Goal: Task Accomplishment & Management: Manage account settings

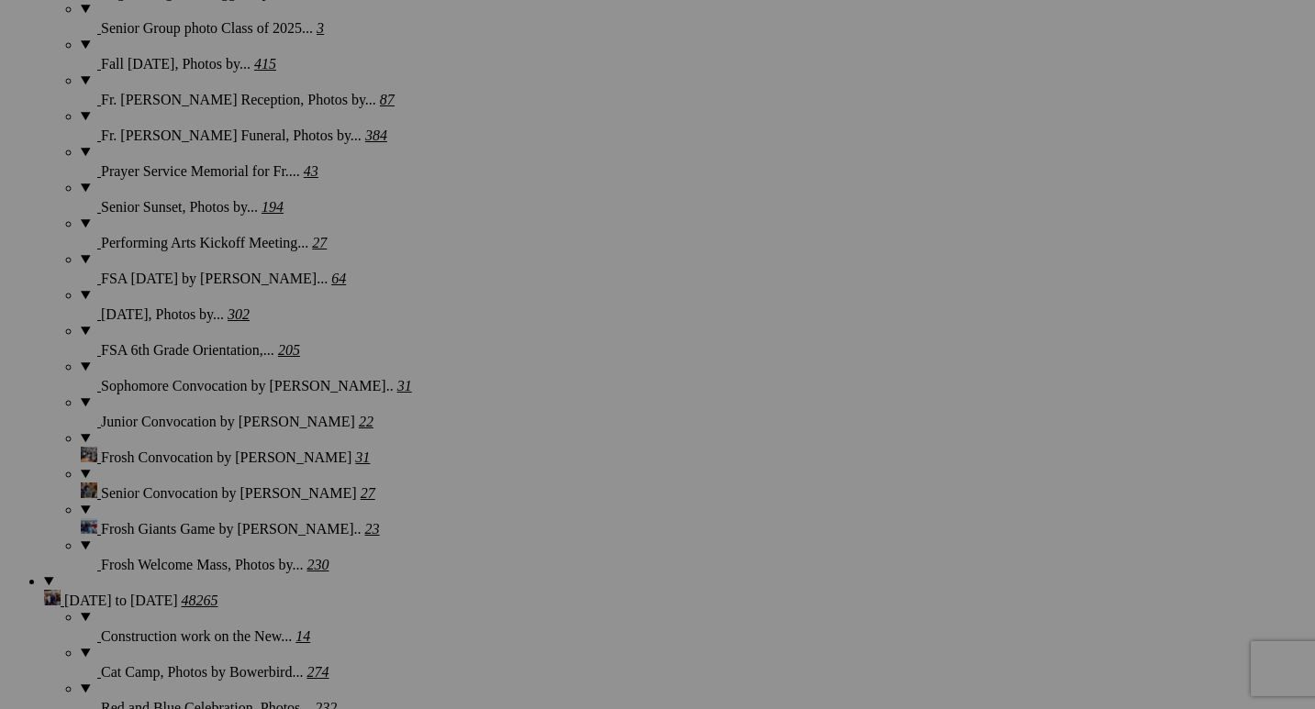
scroll to position [3108, 0]
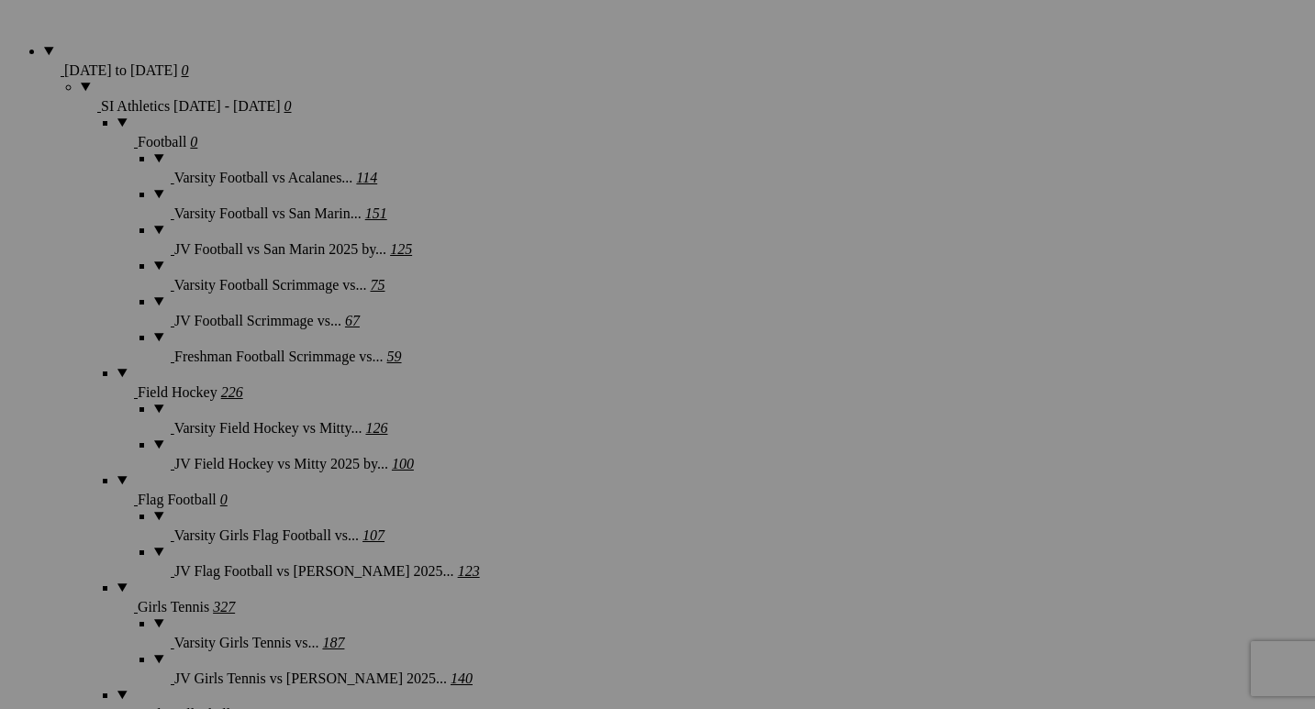
scroll to position [1468, 0]
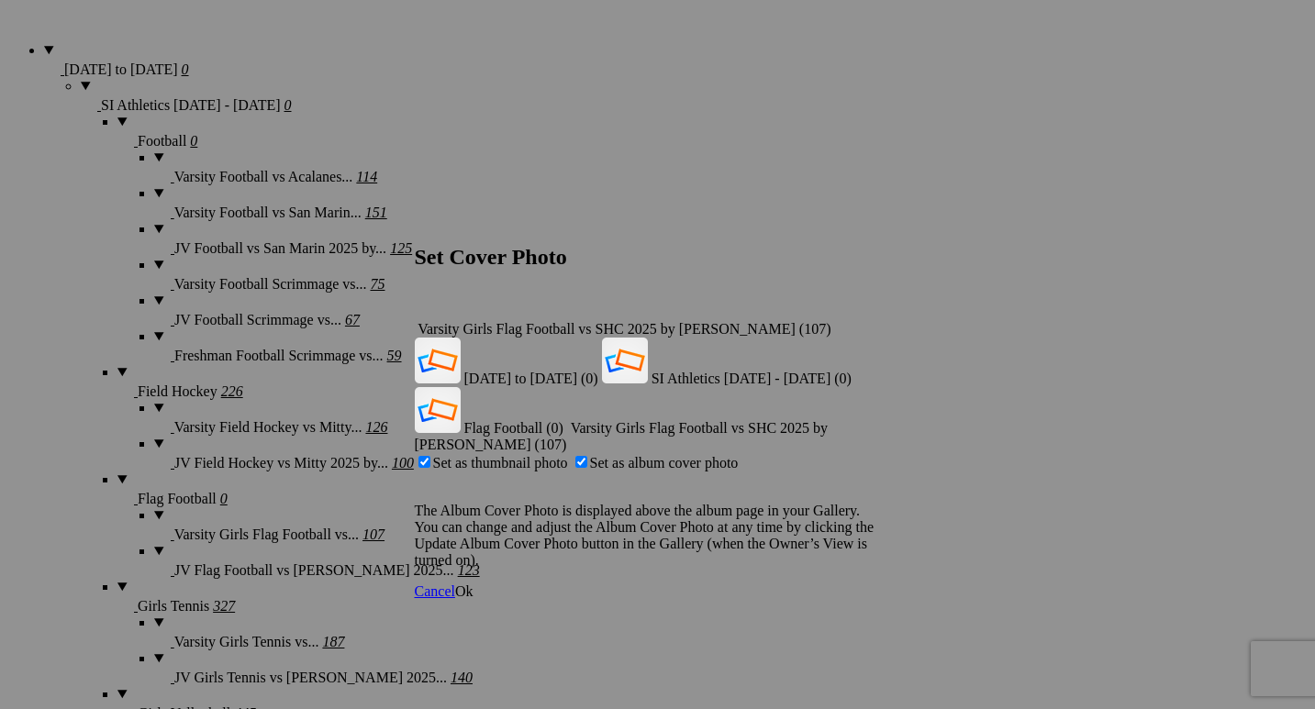
click at [474, 584] on span "Ok" at bounding box center [464, 592] width 18 height 16
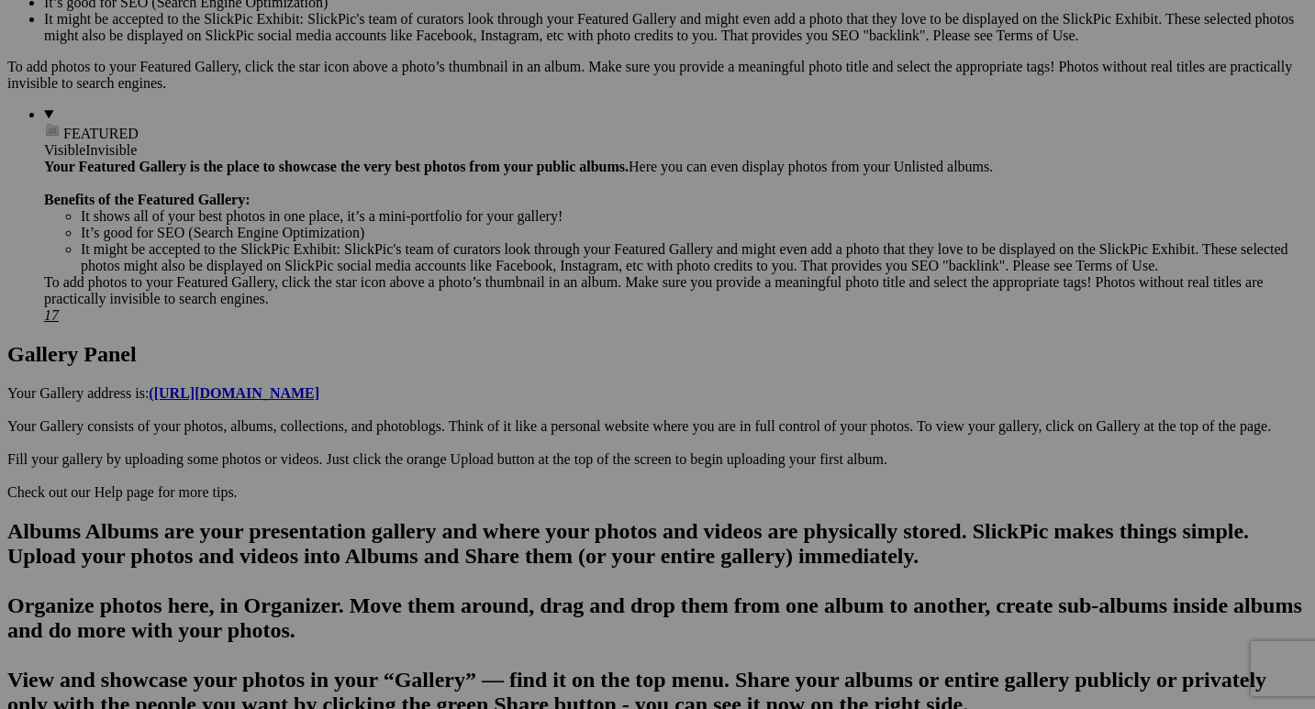
scroll to position [672, 0]
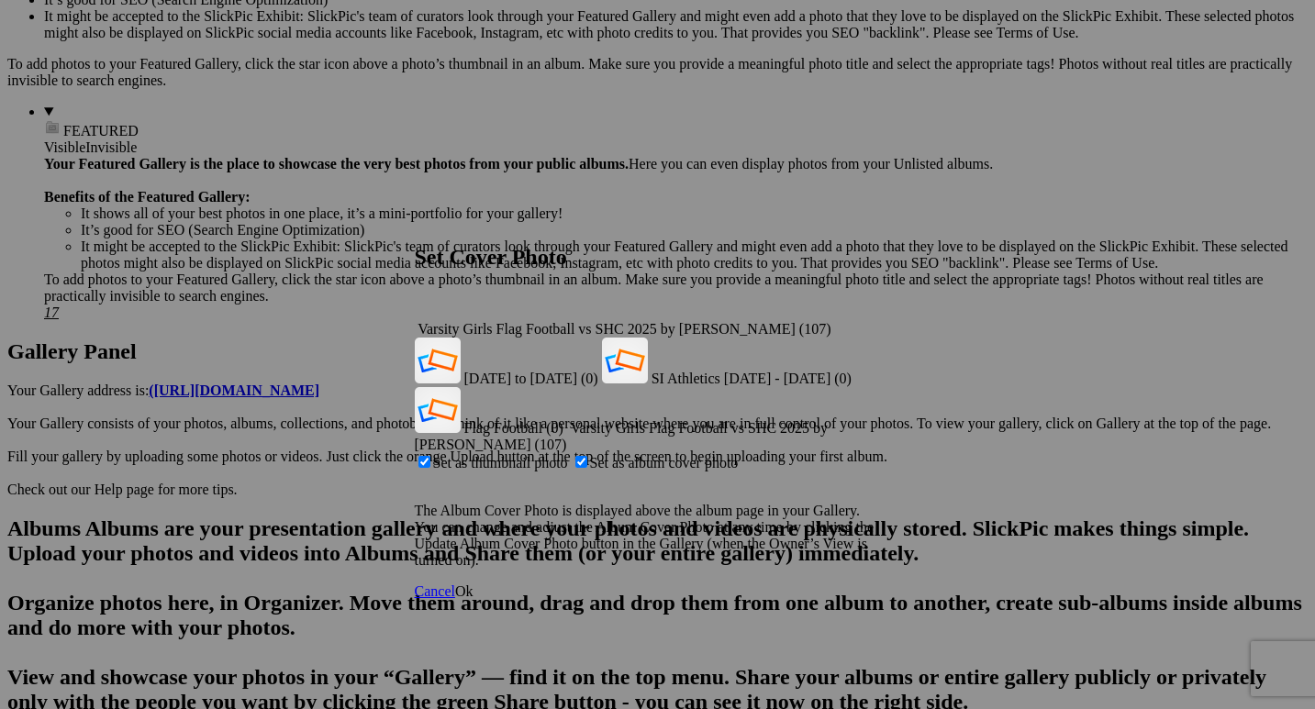
click at [474, 584] on span "Ok" at bounding box center [464, 592] width 18 height 16
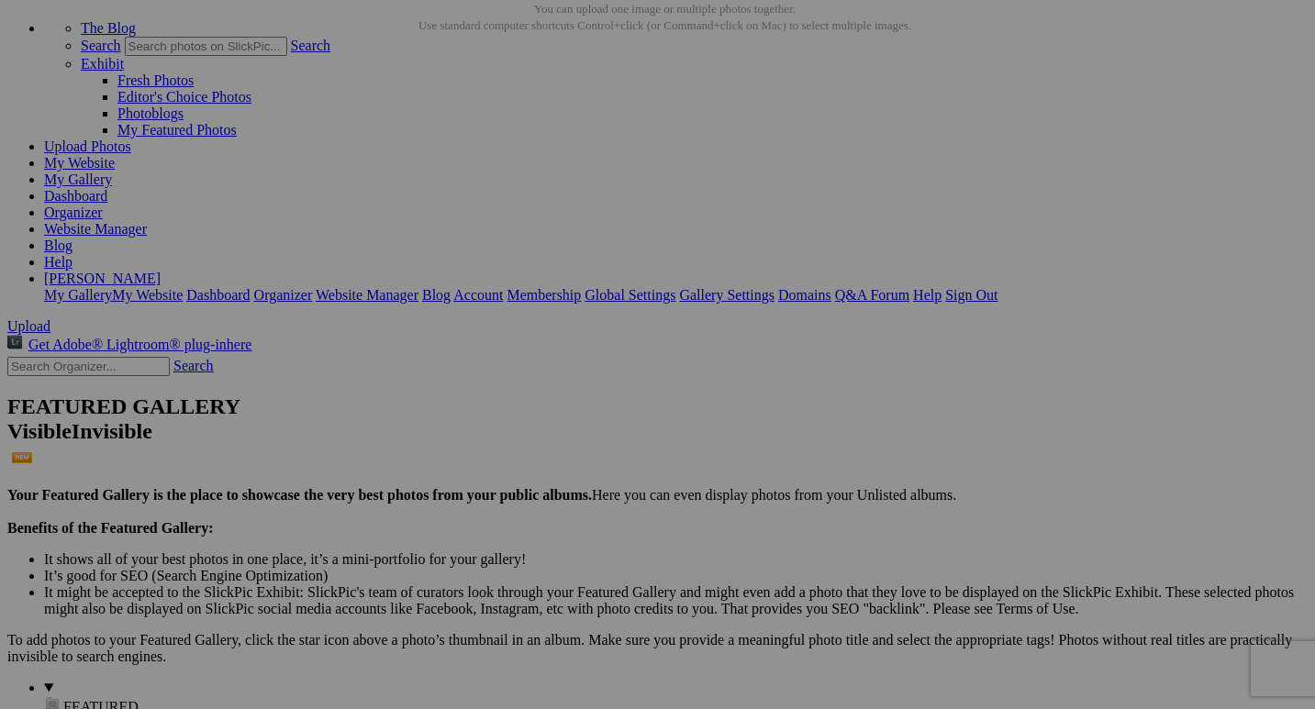
scroll to position [101, 0]
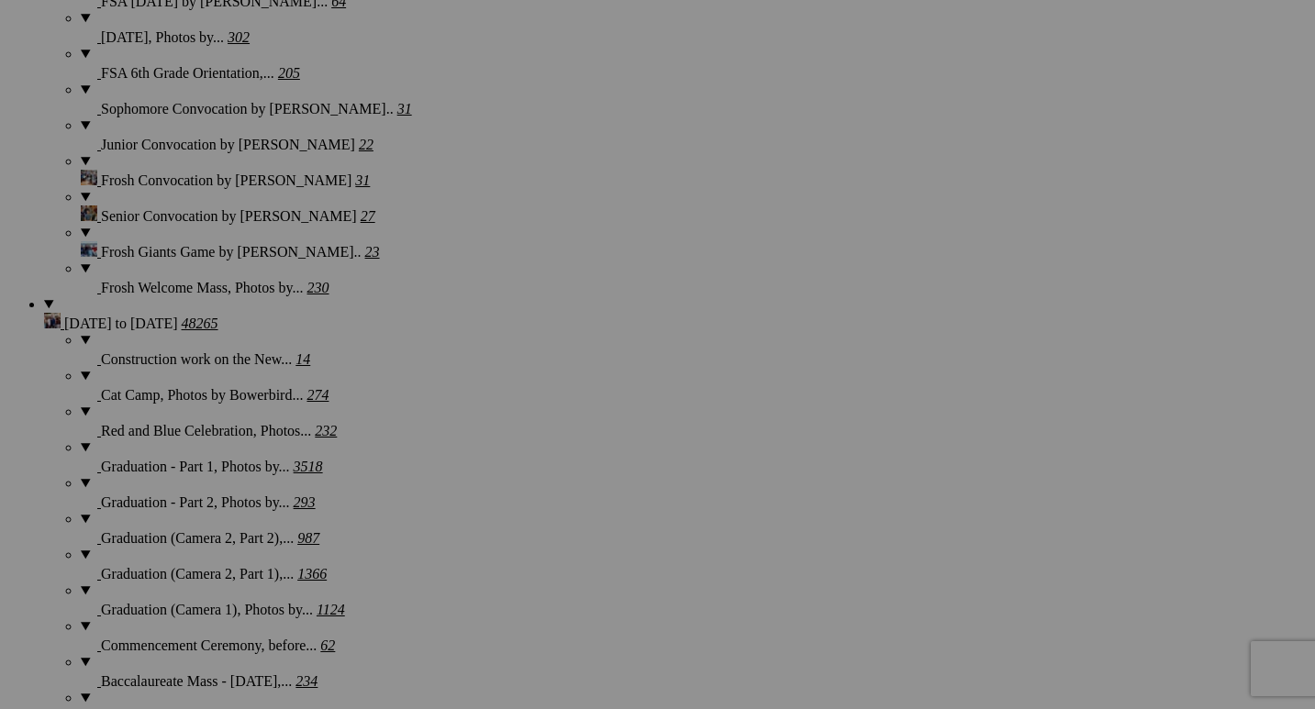
scroll to position [3408, 0]
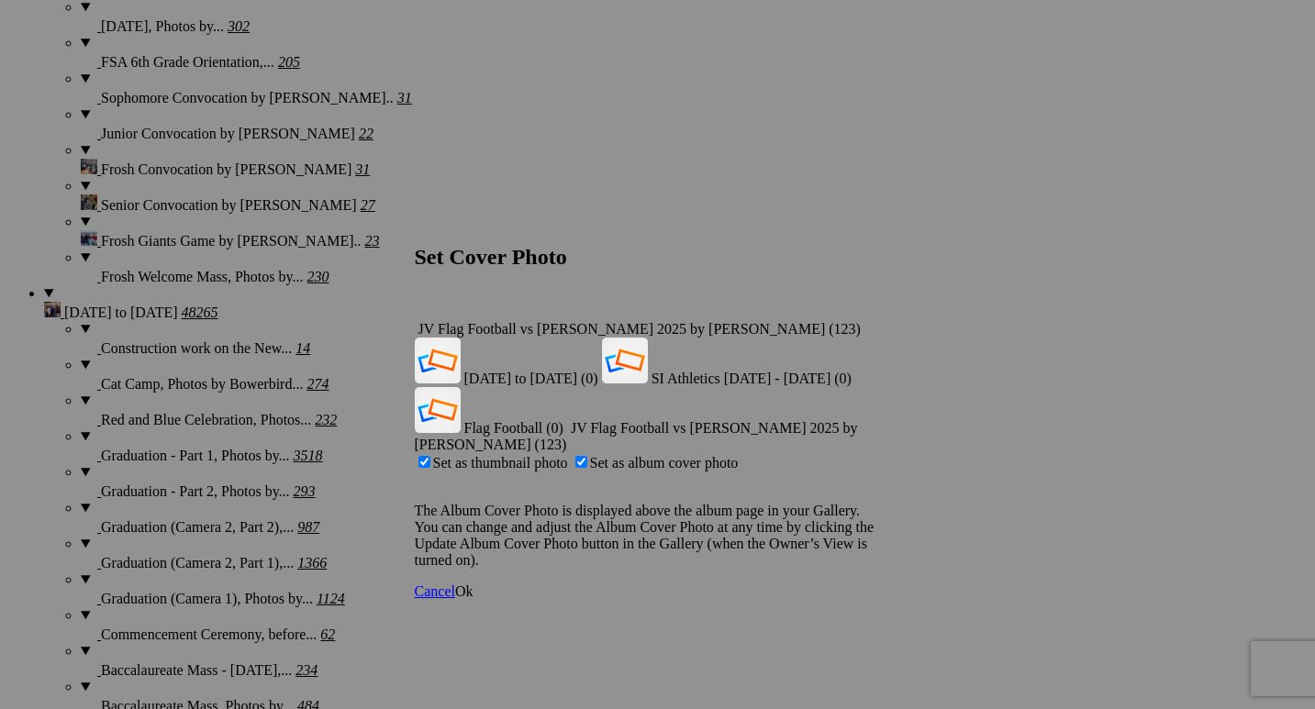
click at [474, 584] on span "Ok" at bounding box center [464, 592] width 18 height 16
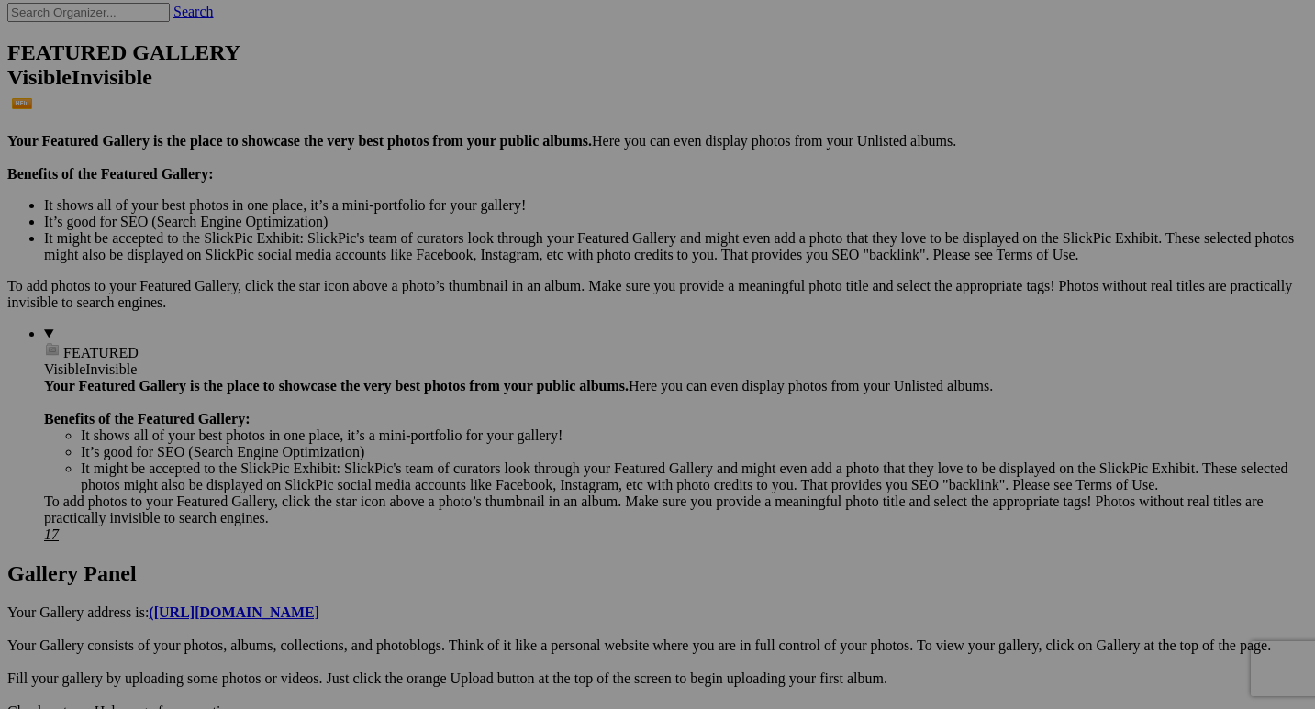
scroll to position [0, 0]
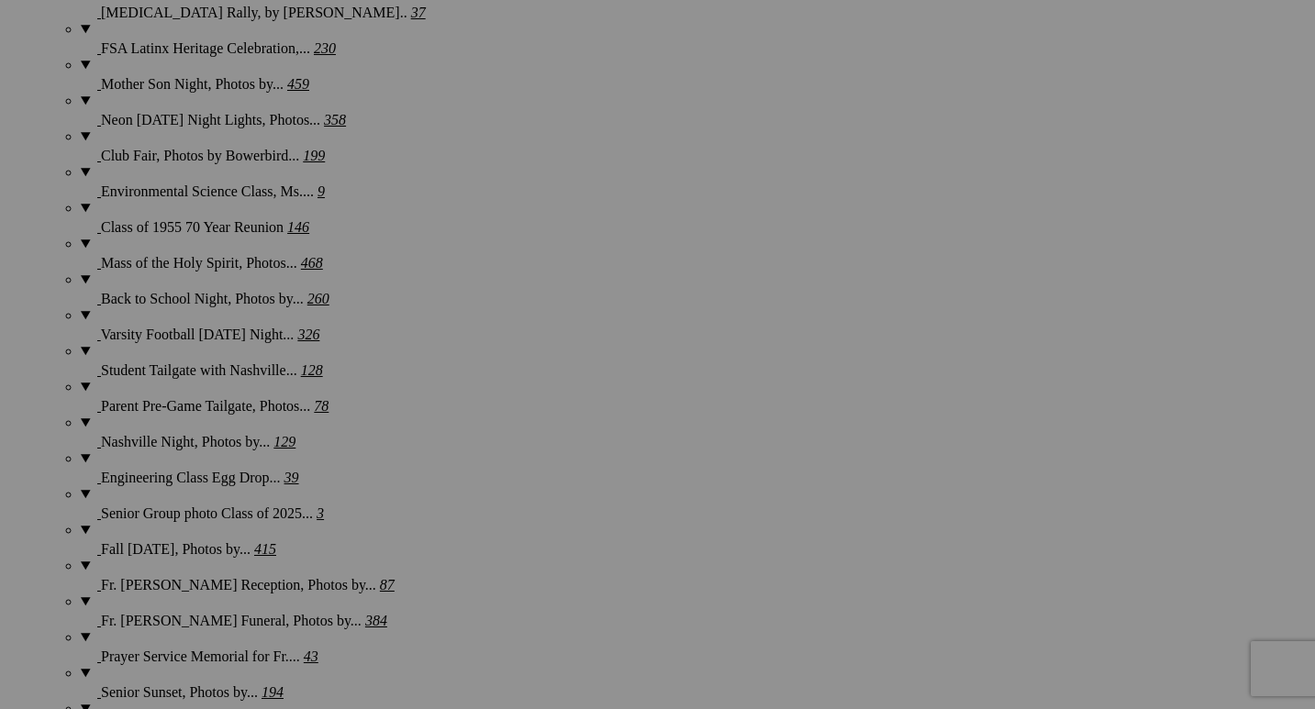
scroll to position [2690, 0]
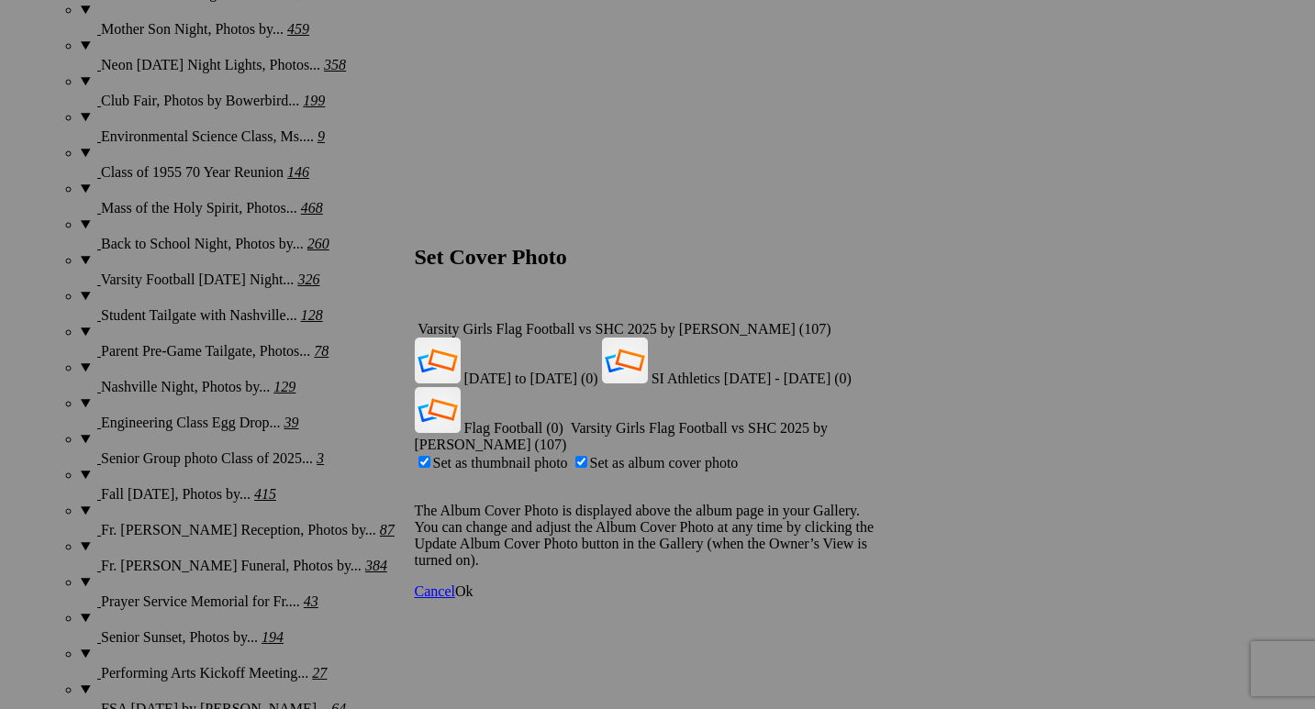
click at [870, 321] on div "Varsity Girls Flag Football vs SHC 2025 by [PERSON_NAME] (107)" at bounding box center [658, 329] width 486 height 17
click at [563, 420] on span "Flag Football (0)" at bounding box center [513, 428] width 99 height 16
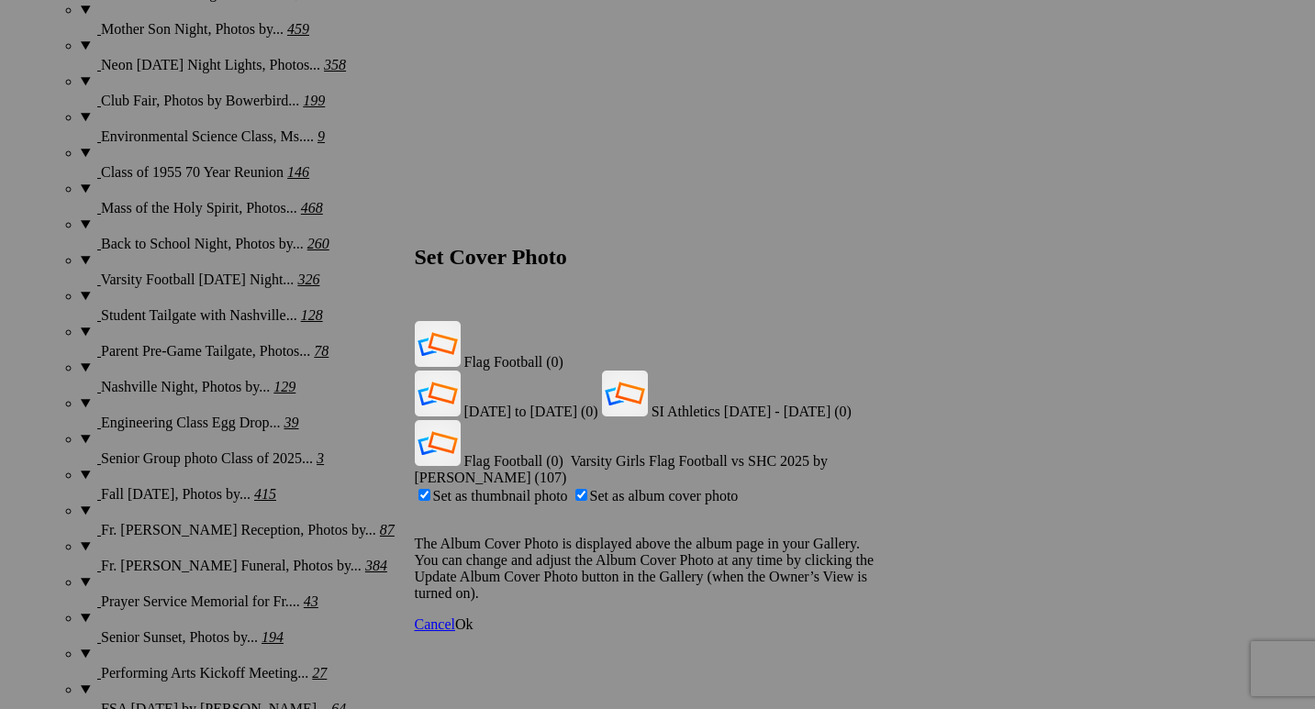
click at [474, 617] on link "Ok" at bounding box center [464, 625] width 18 height 16
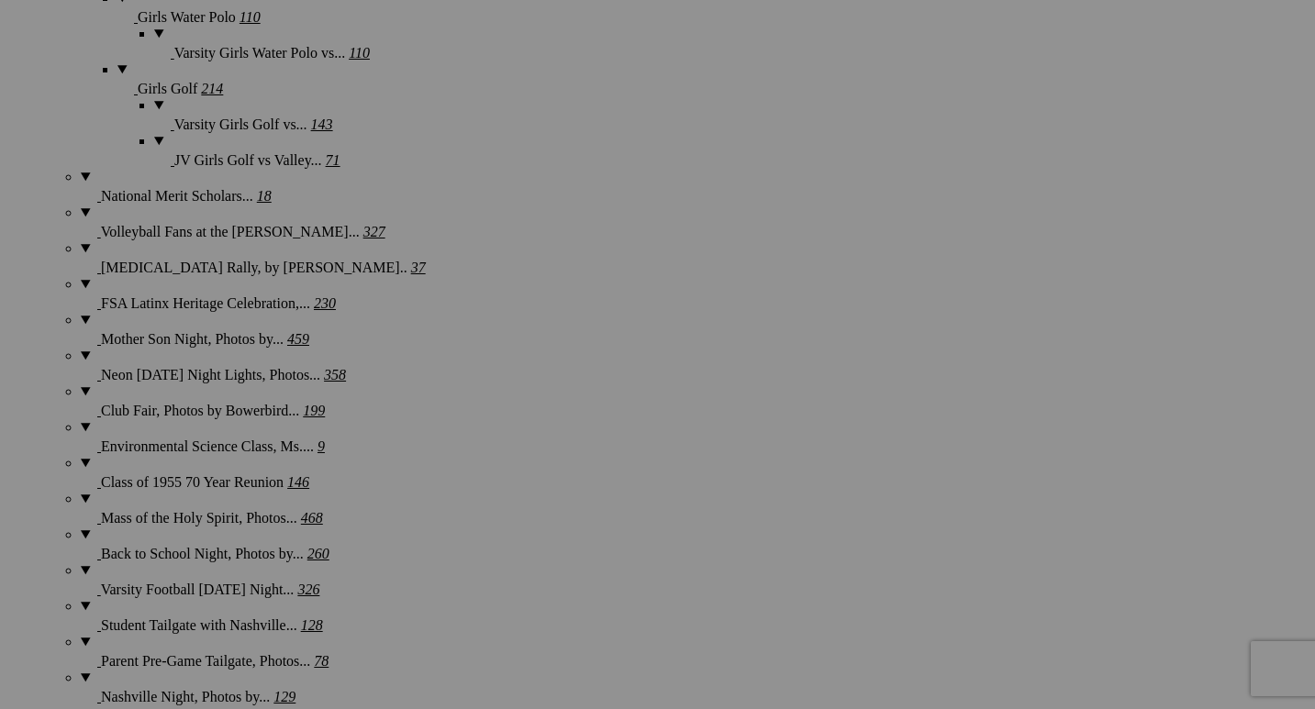
scroll to position [2376, 0]
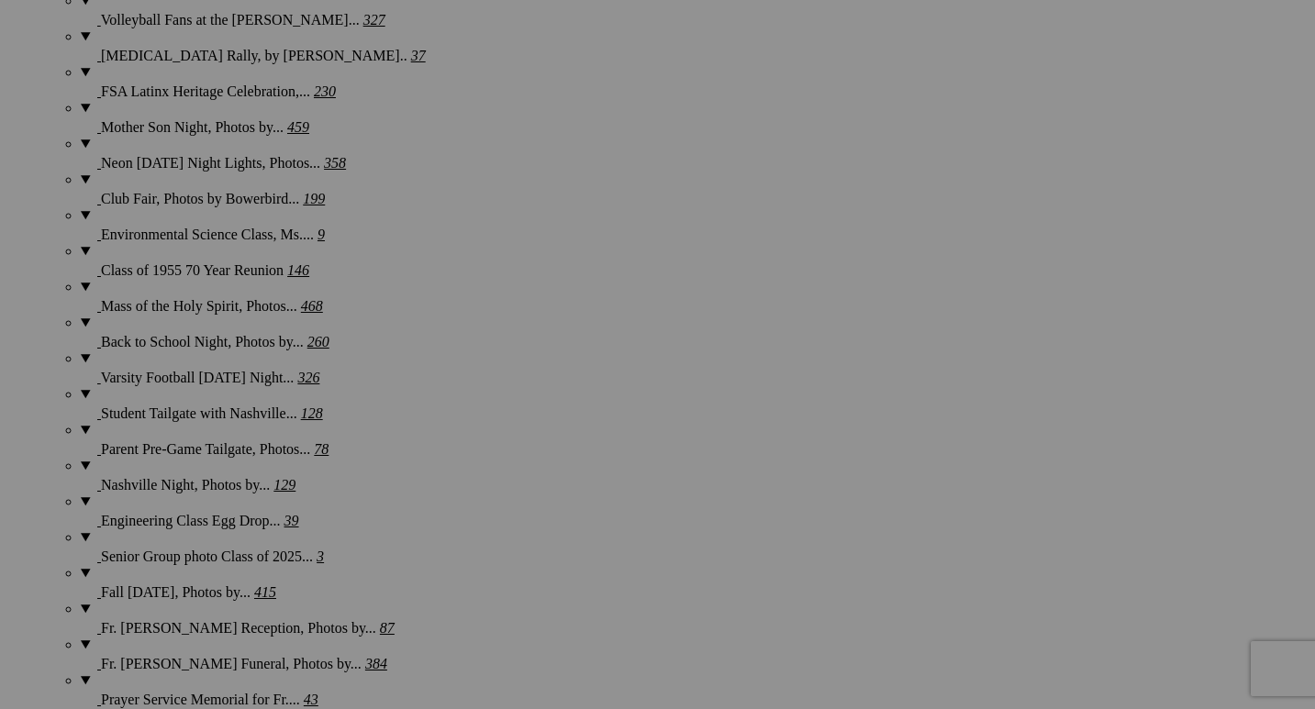
scroll to position [2593, 0]
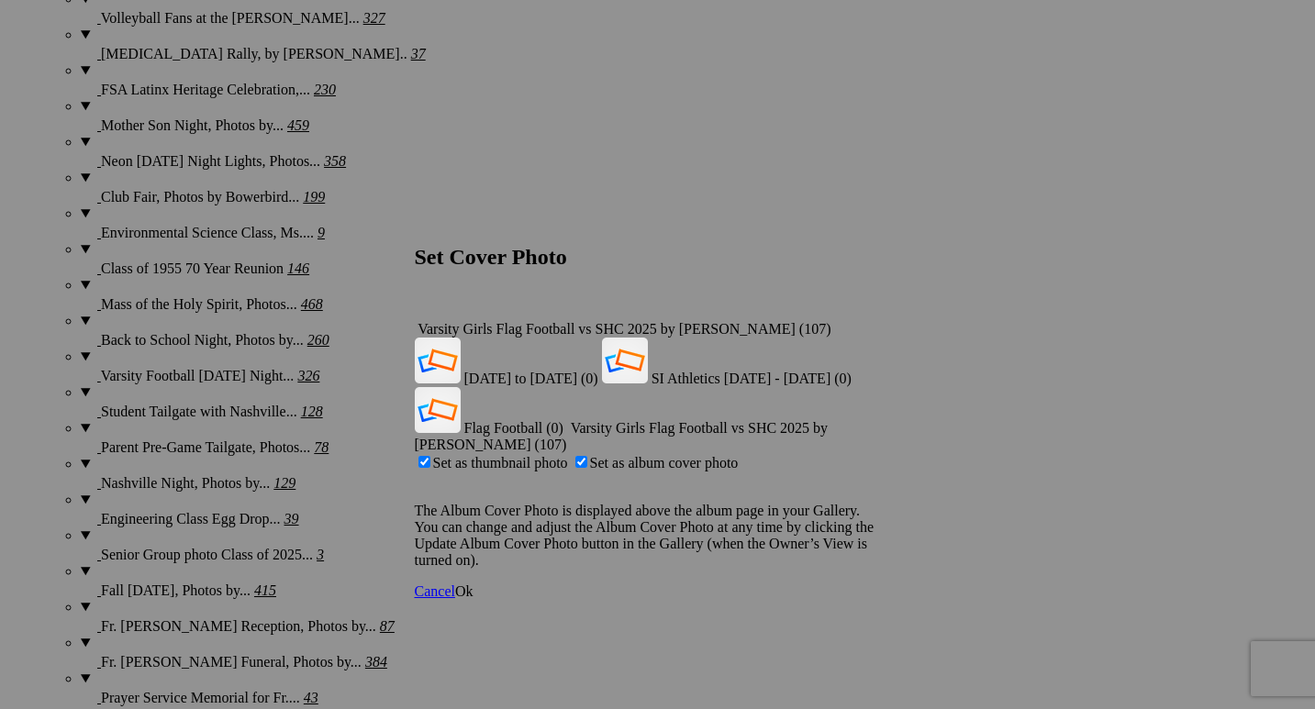
click at [876, 321] on div "Varsity Girls Flag Football vs SHC 2025 by [PERSON_NAME] (107)" at bounding box center [658, 329] width 486 height 17
click at [563, 420] on span "Flag Football (0)" at bounding box center [513, 428] width 99 height 16
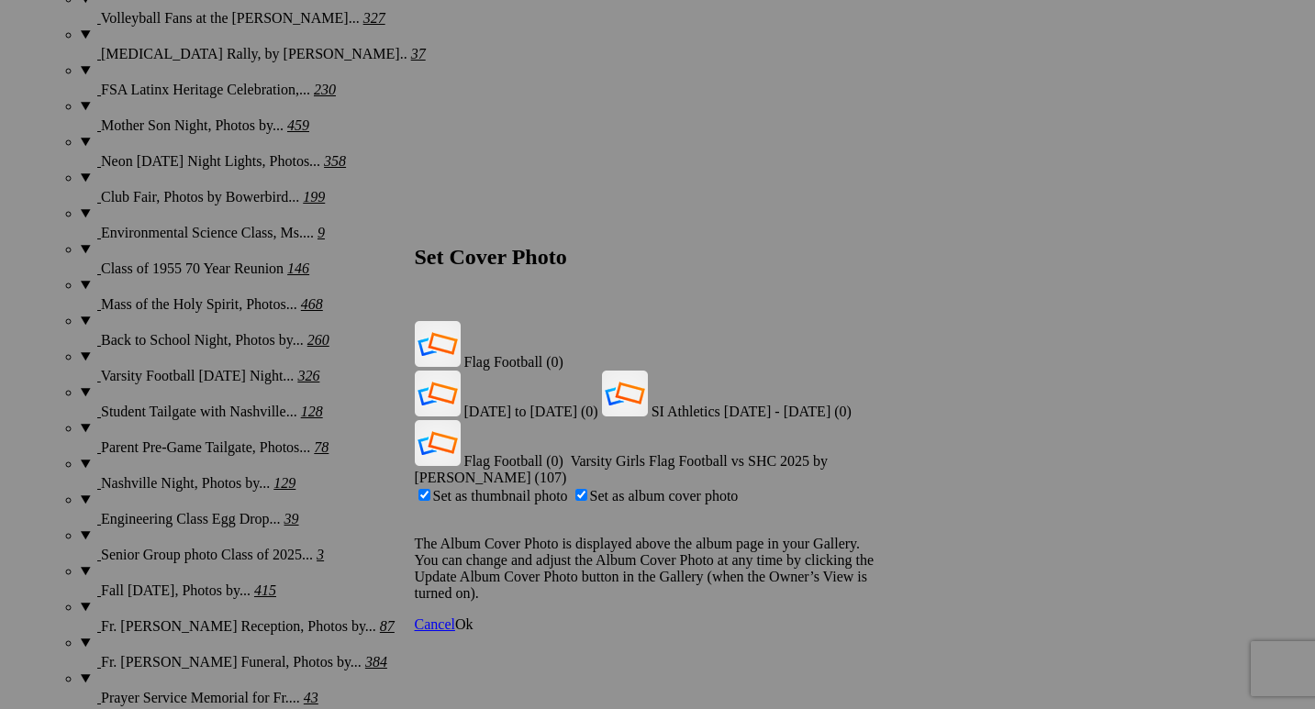
click at [474, 617] on link "Ok" at bounding box center [464, 625] width 18 height 16
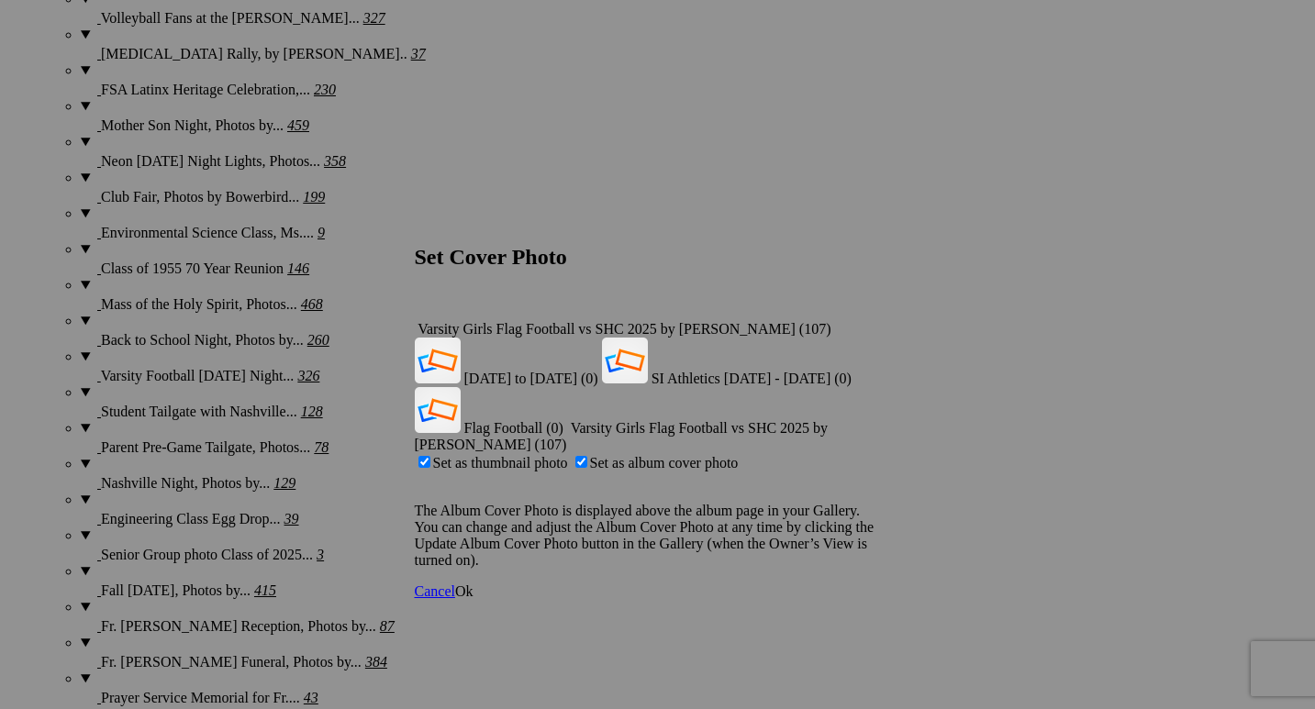
click at [875, 321] on div "Varsity Girls Flag Football vs SHC 2025 by [PERSON_NAME] (107)" at bounding box center [658, 329] width 486 height 17
click at [563, 420] on span "Flag Football (0)" at bounding box center [513, 428] width 99 height 16
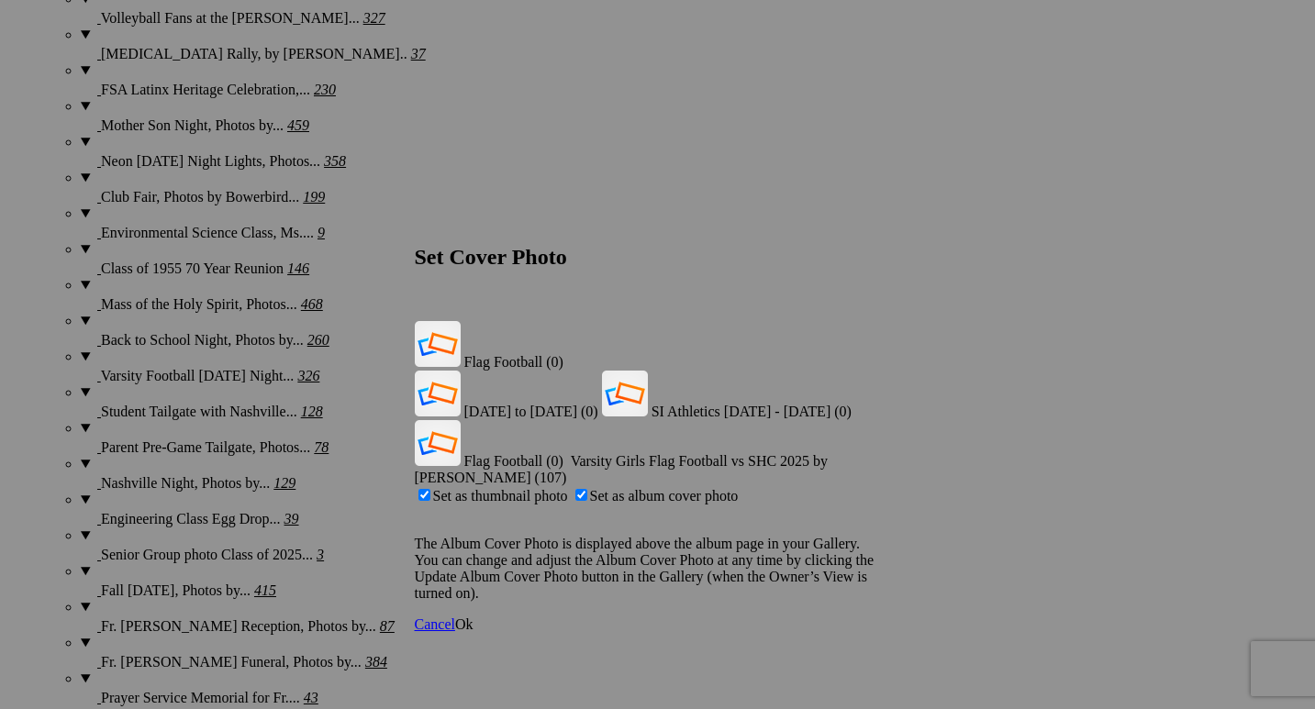
click at [474, 617] on span "Ok" at bounding box center [464, 625] width 18 height 16
